Goal: Information Seeking & Learning: Learn about a topic

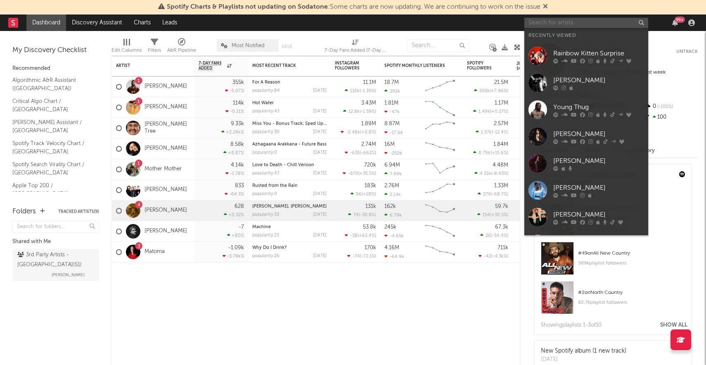
click at [571, 22] on input "text" at bounding box center [586, 23] width 124 height 10
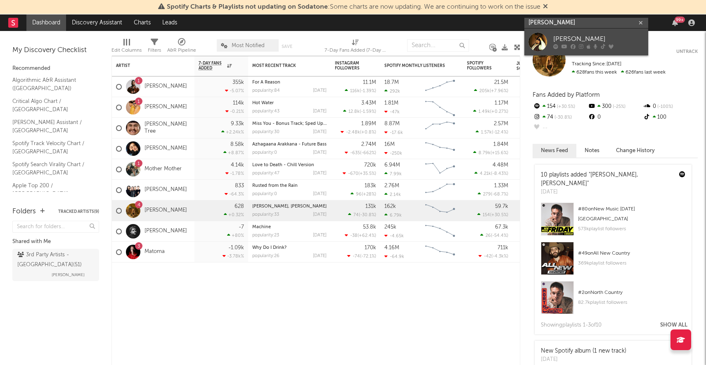
type input "[PERSON_NAME]"
click at [594, 39] on div "[PERSON_NAME]" at bounding box center [598, 39] width 91 height 10
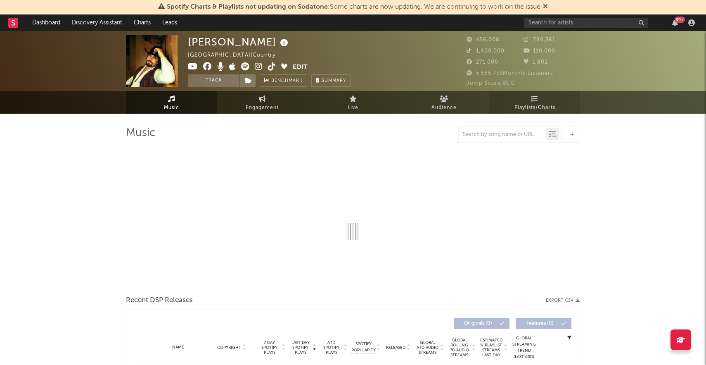
select select "6m"
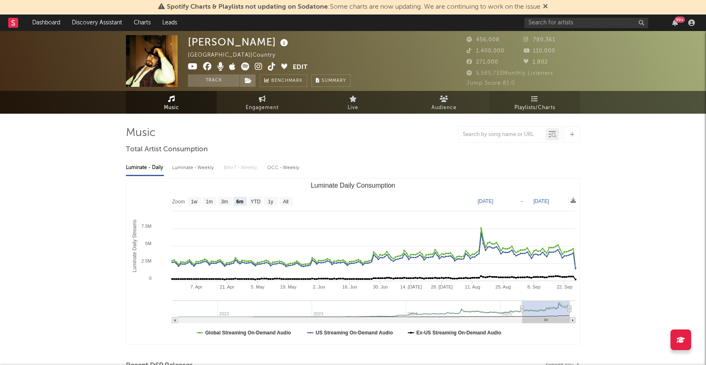
click at [548, 110] on span "Playlists/Charts" at bounding box center [534, 108] width 41 height 10
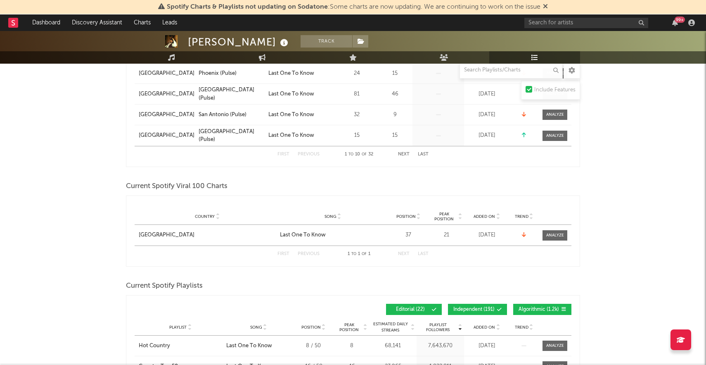
scroll to position [445, 0]
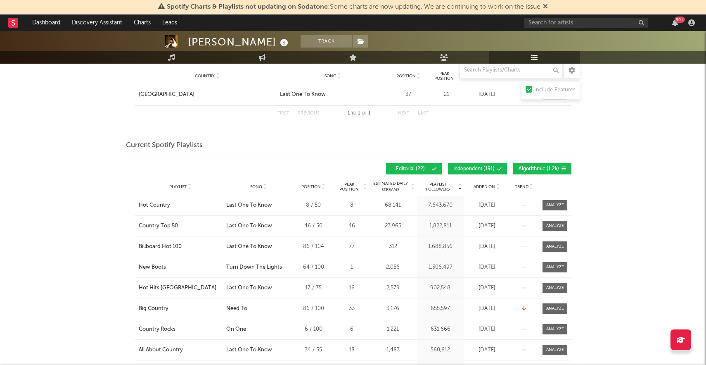
click at [528, 168] on span "Algorithmic ( 1.2k )" at bounding box center [539, 168] width 40 height 5
click at [481, 168] on span "Independent ( 191 )" at bounding box center [473, 168] width 41 height 5
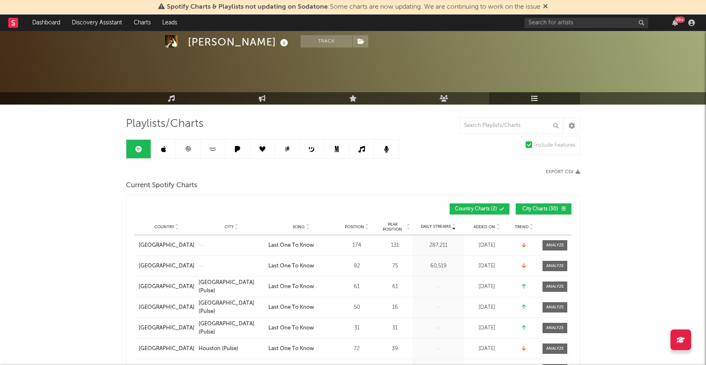
scroll to position [0, 0]
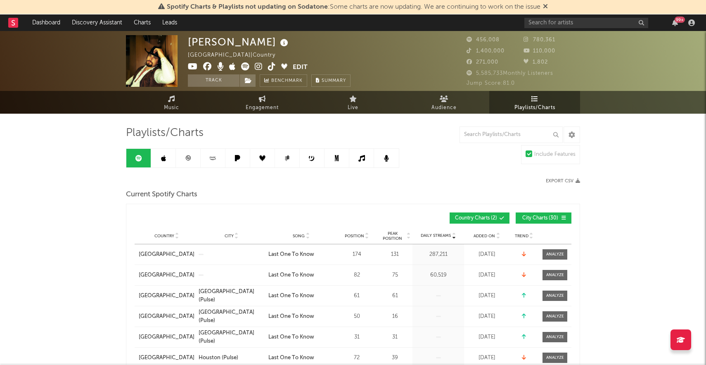
click at [161, 152] on link at bounding box center [163, 158] width 25 height 19
